Goal: Check status: Check status

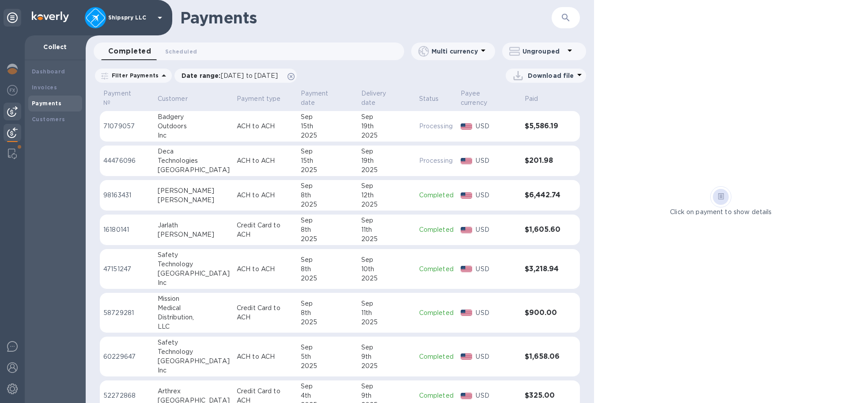
click at [11, 112] on img at bounding box center [12, 111] width 11 height 11
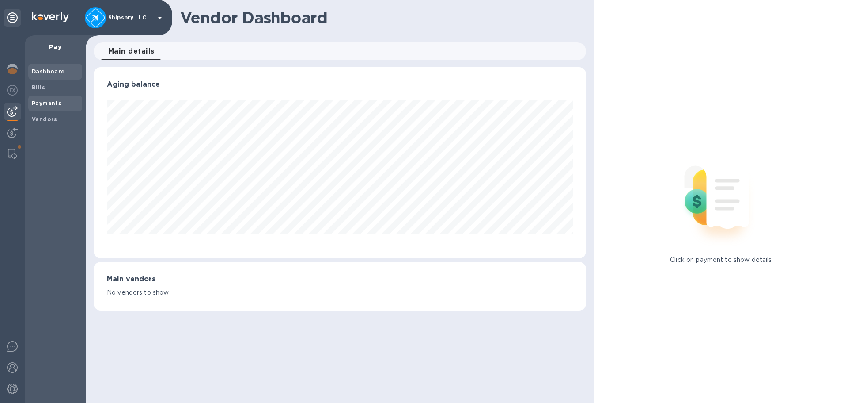
scroll to position [191, 492]
click at [49, 100] on b "Payments" at bounding box center [47, 103] width 30 height 7
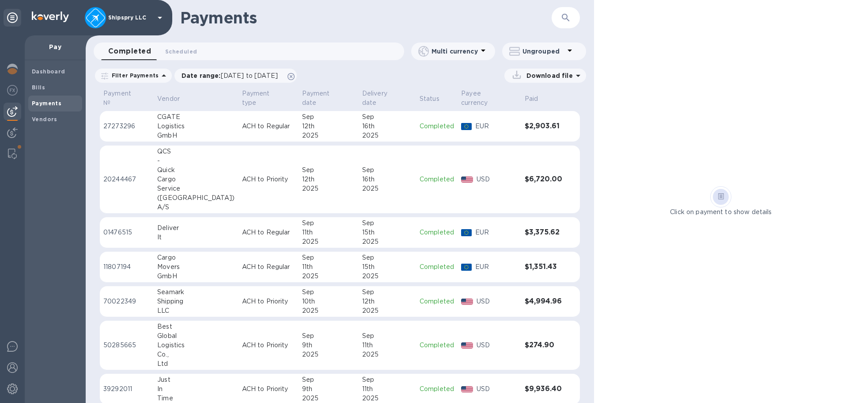
click at [271, 168] on td "ACH to Priority" at bounding box center [269, 179] width 60 height 68
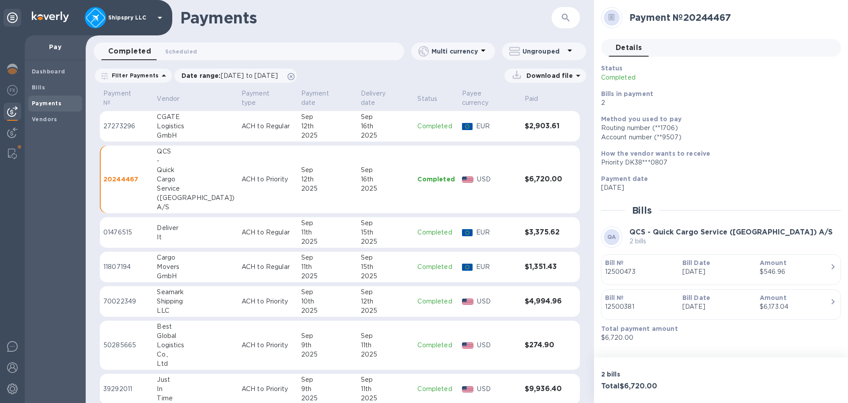
click at [730, 218] on div "Status Completed Bills in payment 2 Method you used to pay Routing number (**17…" at bounding box center [721, 203] width 240 height 278
click at [15, 134] on img at bounding box center [12, 132] width 11 height 11
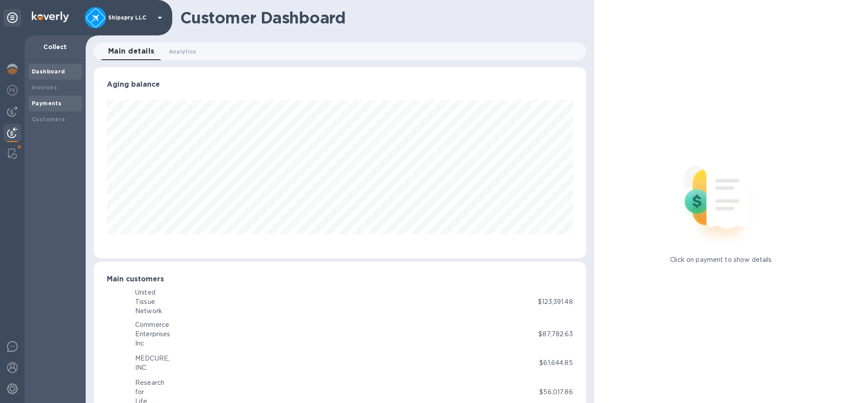
scroll to position [441684, 441386]
click at [45, 99] on div "Payments" at bounding box center [55, 103] width 47 height 9
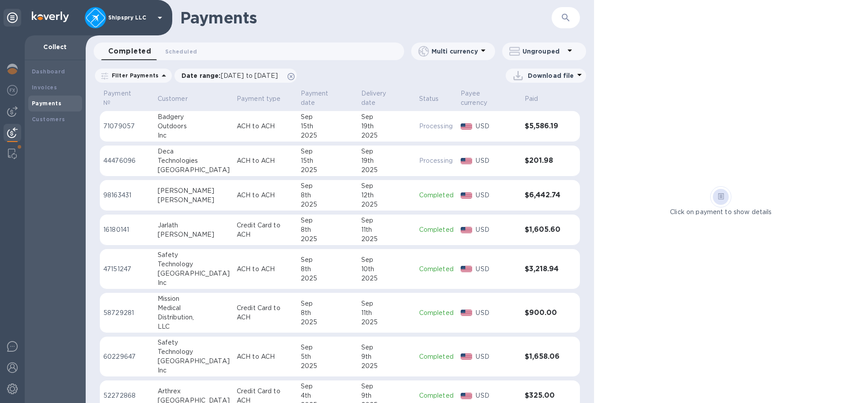
click at [276, 118] on td "ACH to ACH" at bounding box center [265, 126] width 64 height 31
